Goal: Information Seeking & Learning: Check status

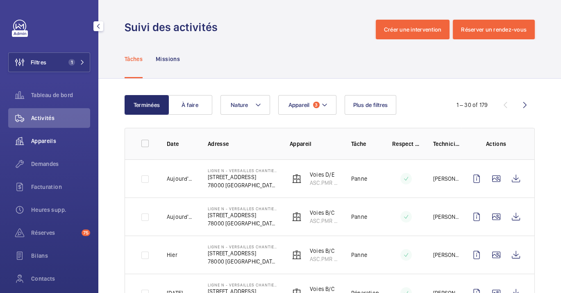
scroll to position [319, 0]
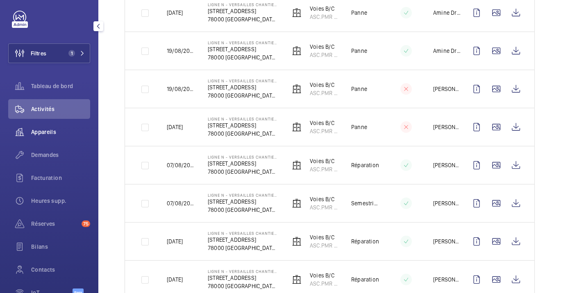
click at [41, 134] on span "Appareils" at bounding box center [60, 132] width 59 height 8
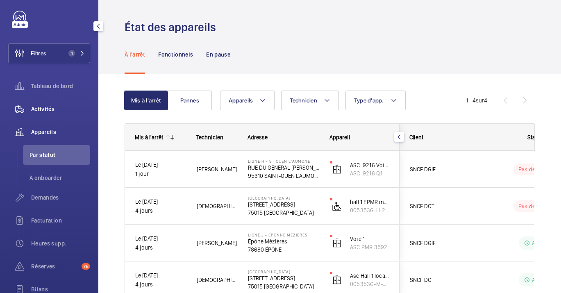
click at [34, 116] on div "Activités" at bounding box center [49, 109] width 82 height 20
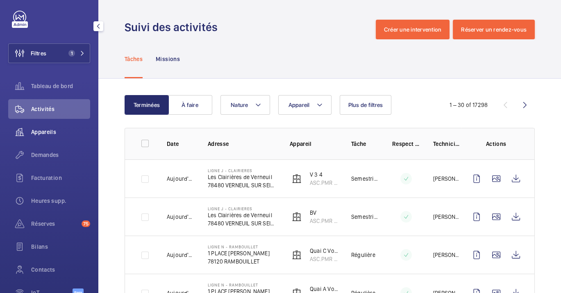
click at [35, 133] on span "Appareils" at bounding box center [60, 132] width 59 height 8
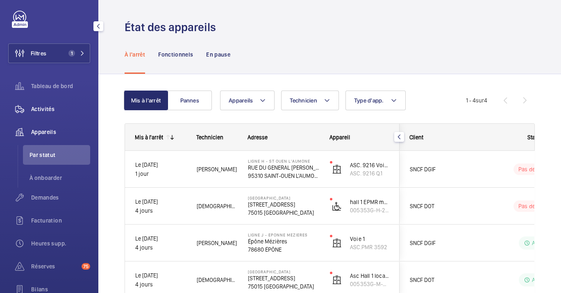
click at [32, 100] on div "Activités" at bounding box center [49, 109] width 82 height 20
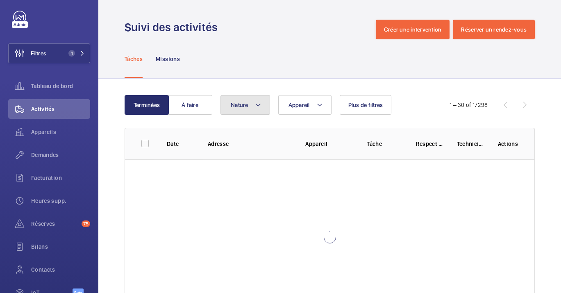
click at [243, 105] on span "Nature" at bounding box center [240, 105] width 18 height 7
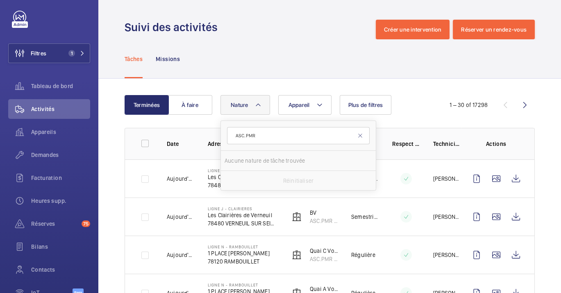
type input "ASC.PMR"
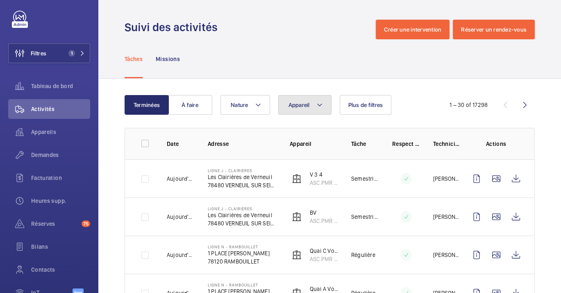
click at [296, 100] on button "Appareil" at bounding box center [304, 105] width 53 height 20
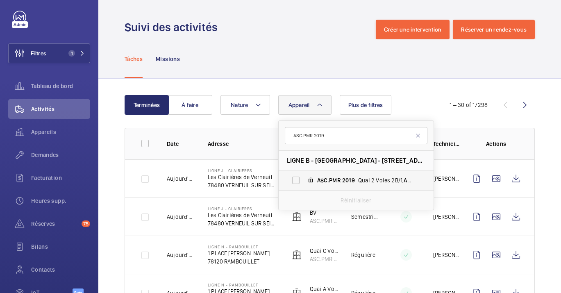
type input "ASC.PMR 2019"
click at [377, 182] on span "ASC.PMR 2019 - Quai 2 Voies 2B/1, ASC.PMR 2019" at bounding box center [364, 180] width 95 height 8
click at [304, 182] on input "ASC.PMR 2019 - Quai 2 Voies 2B/1, ASC.PMR 2019" at bounding box center [296, 180] width 16 height 16
checkbox input "true"
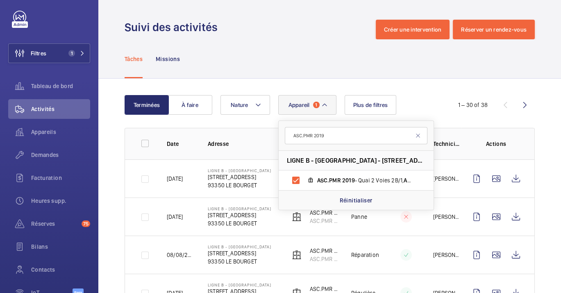
click at [195, 178] on td "LIGNE B - LE BOURGET [STREET_ADDRESS]" at bounding box center [236, 178] width 82 height 38
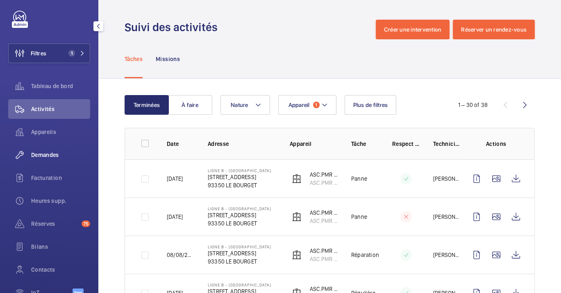
click at [36, 147] on div "Demandes" at bounding box center [49, 155] width 82 height 20
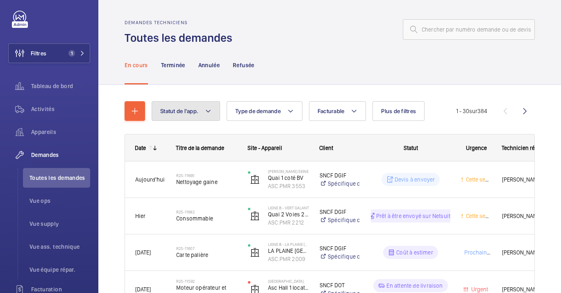
click at [202, 107] on button "Statut de l'app." at bounding box center [186, 111] width 68 height 20
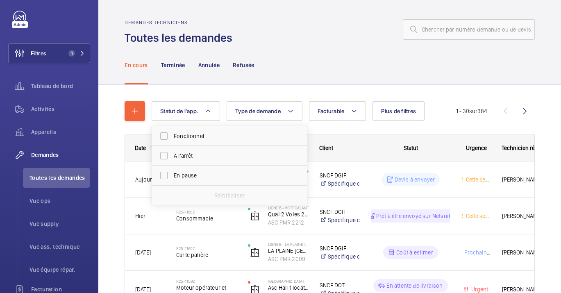
click at [375, 65] on div "En cours Terminée Annulée Refusée" at bounding box center [330, 65] width 410 height 39
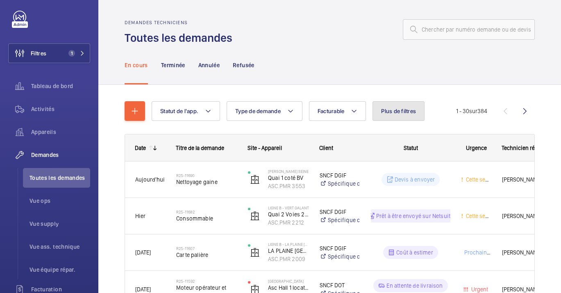
click at [389, 102] on button "Plus de filtres" at bounding box center [399, 111] width 52 height 20
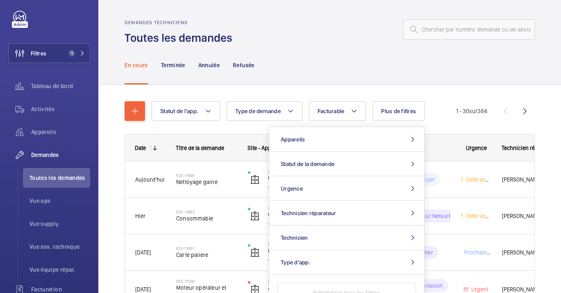
click at [376, 61] on div "En cours Terminée Annulée Refusée" at bounding box center [330, 65] width 410 height 39
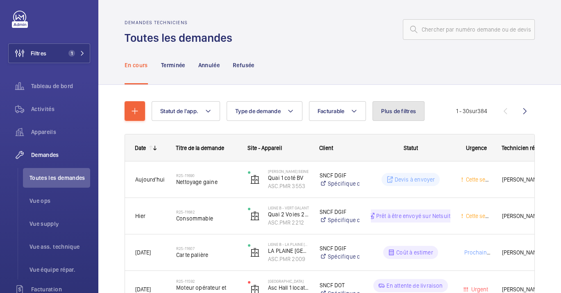
click at [409, 116] on button "Plus de filtres" at bounding box center [399, 111] width 52 height 20
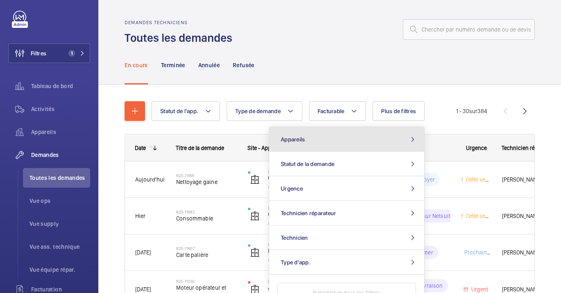
click at [341, 139] on button "Appareils" at bounding box center [346, 139] width 155 height 25
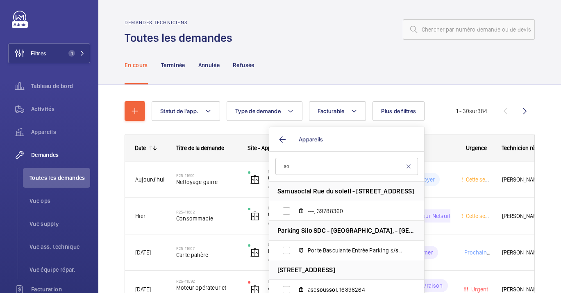
type input "s"
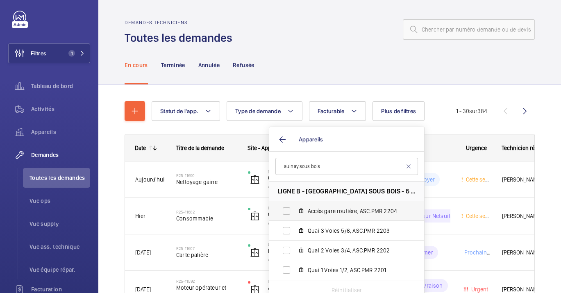
type input "aulnay sous bois"
click at [353, 218] on label "Accès gare routière, ASC.PMR 2204" at bounding box center [340, 211] width 142 height 20
click at [295, 218] on input "Accès gare routière, ASC.PMR 2204" at bounding box center [286, 211] width 16 height 16
checkbox input "true"
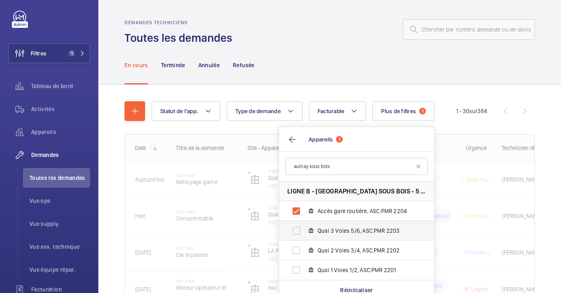
click at [349, 231] on span "Quai 3 Voies 5/6, ASC.PMR 2203" at bounding box center [365, 231] width 95 height 8
click at [305, 231] on input "Quai 3 Voies 5/6, ASC.PMR 2203" at bounding box center [296, 231] width 16 height 16
checkbox input "true"
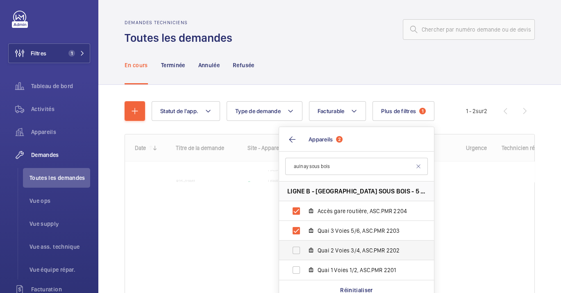
click at [353, 253] on span "Quai 2 Voies 3/4, ASC.PMR 2202" at bounding box center [365, 250] width 95 height 8
click at [305, 253] on input "Quai 2 Voies 3/4, ASC.PMR 2202" at bounding box center [296, 250] width 16 height 16
checkbox input "true"
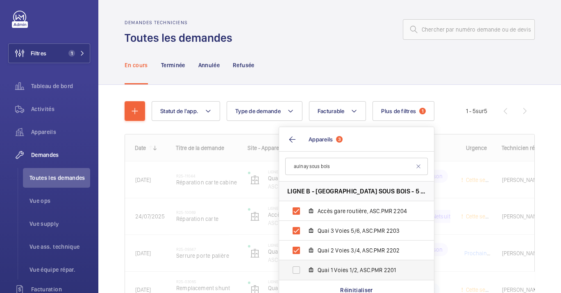
click at [356, 274] on label "Quai 1 Voies 1/2, ASC.PMR 2201" at bounding box center [350, 270] width 142 height 20
click at [305, 274] on input "Quai 1 Voies 1/2, ASC.PMR 2201" at bounding box center [296, 270] width 16 height 16
checkbox input "true"
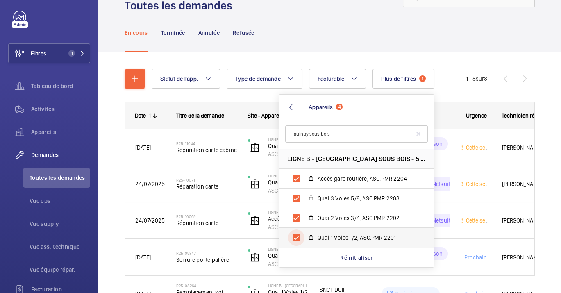
scroll to position [46, 0]
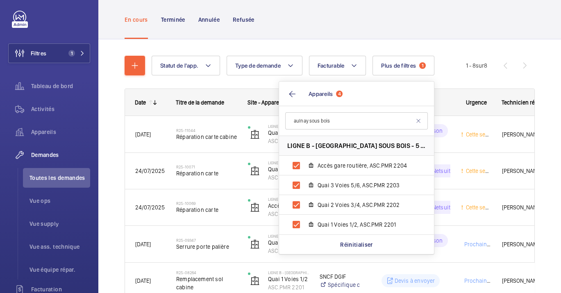
click at [256, 91] on div "Site - Appareil" at bounding box center [274, 102] width 72 height 26
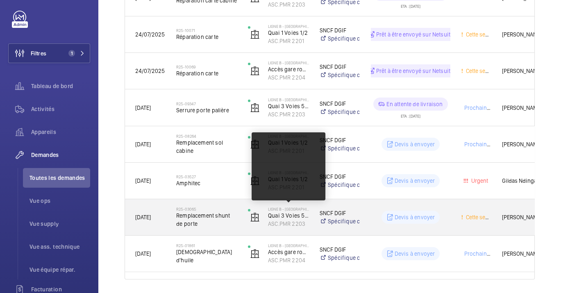
scroll to position [137, 0]
